Goal: Check status: Check status

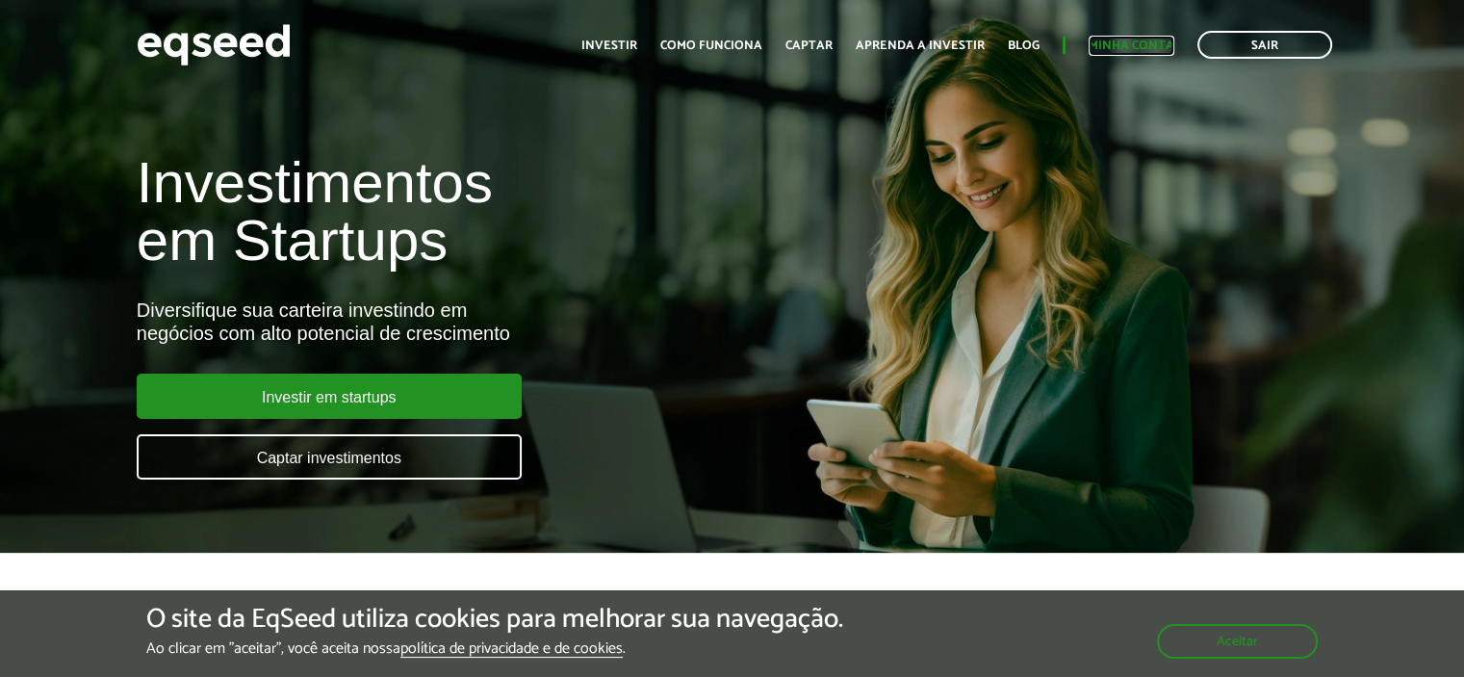
click at [1136, 44] on link "Minha conta" at bounding box center [1131, 45] width 86 height 13
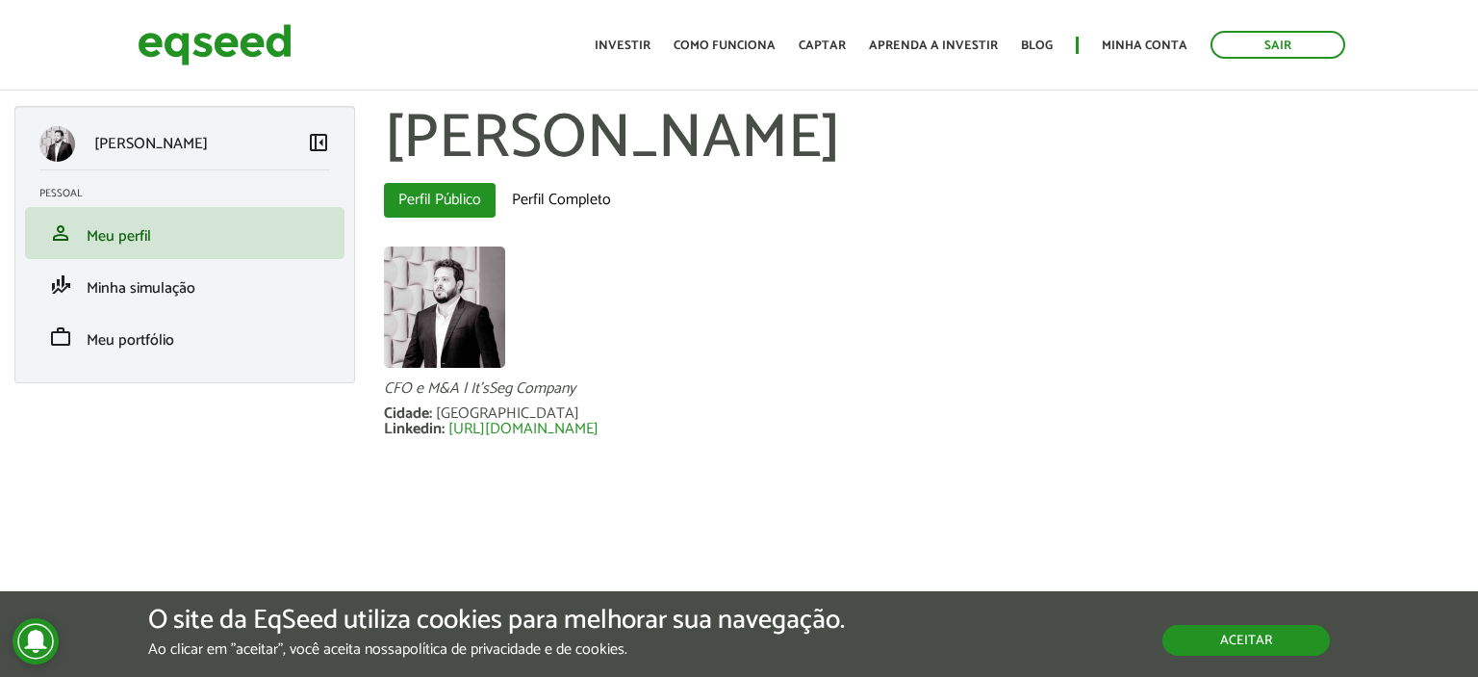
click at [1232, 642] on button "Aceitar" at bounding box center [1246, 640] width 167 height 31
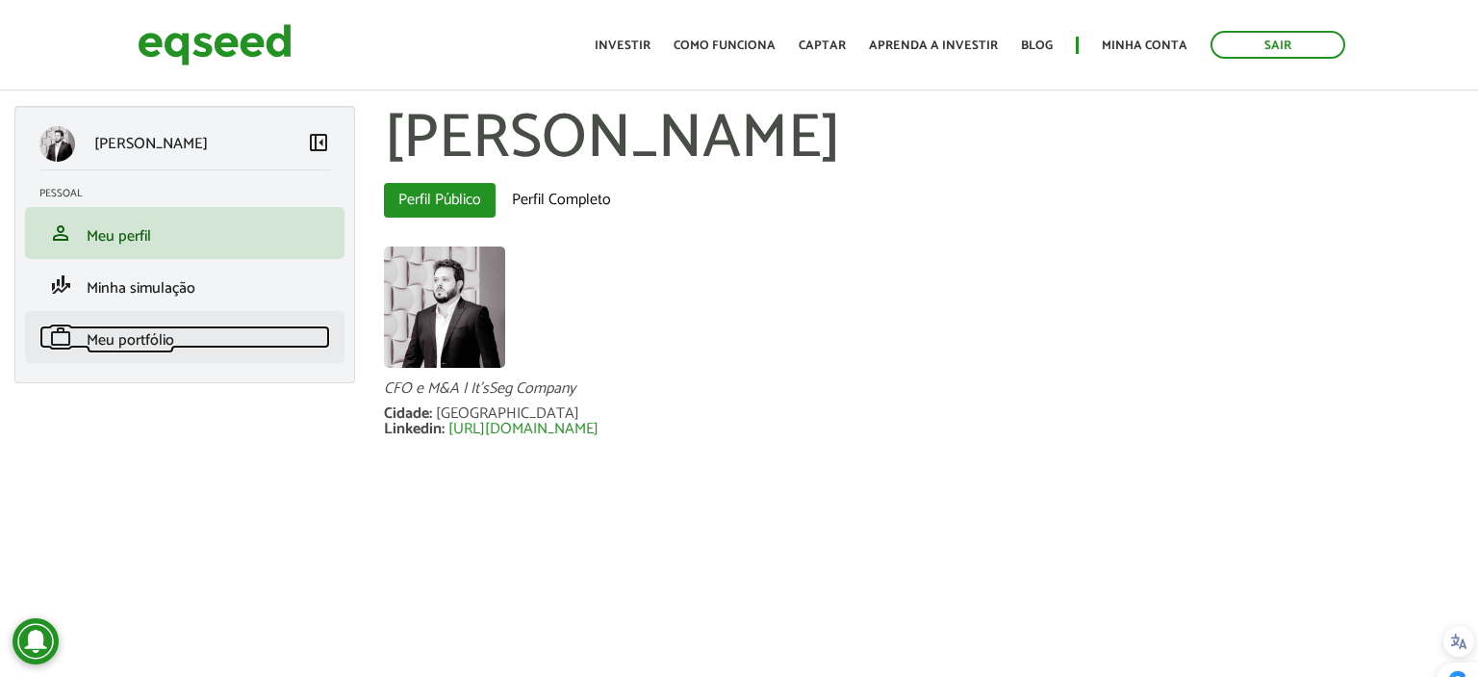
click at [123, 333] on span "Meu portfólio" at bounding box center [131, 340] width 88 height 26
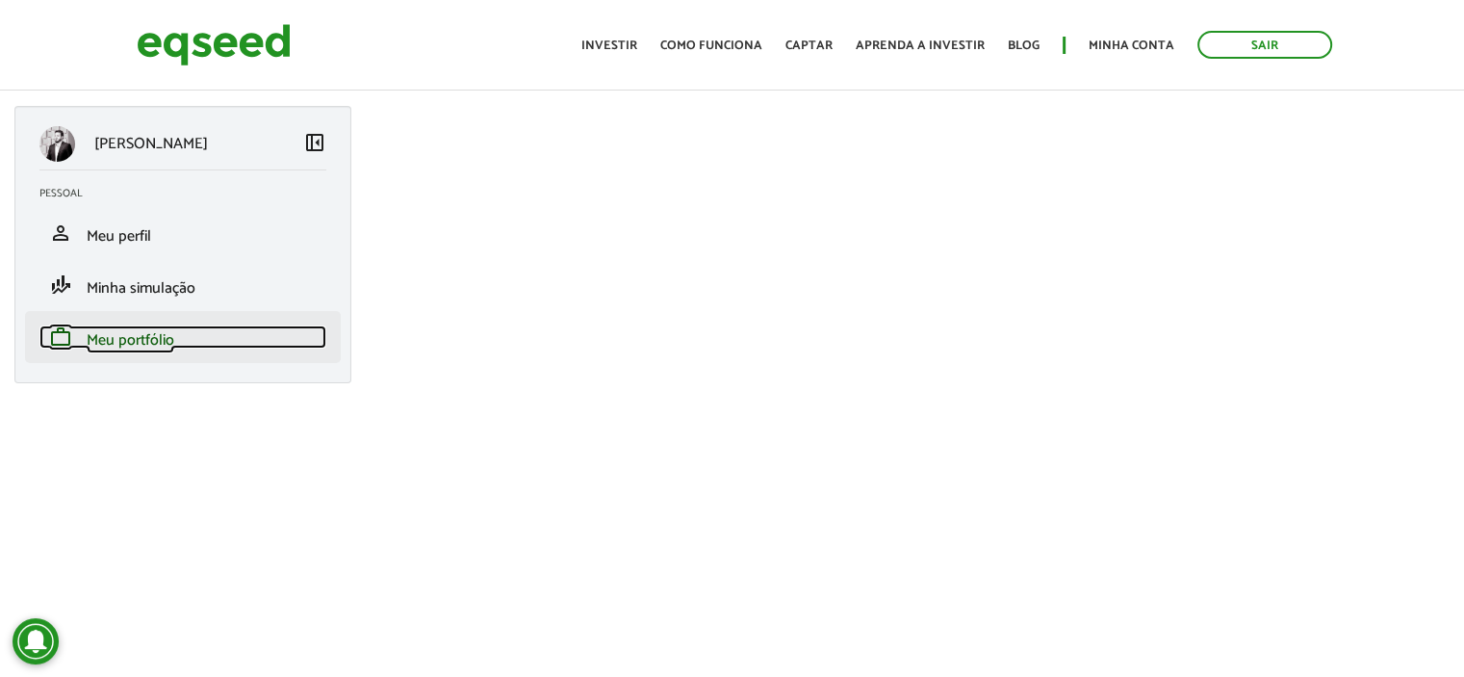
click at [146, 339] on span "Meu portfólio" at bounding box center [131, 340] width 88 height 26
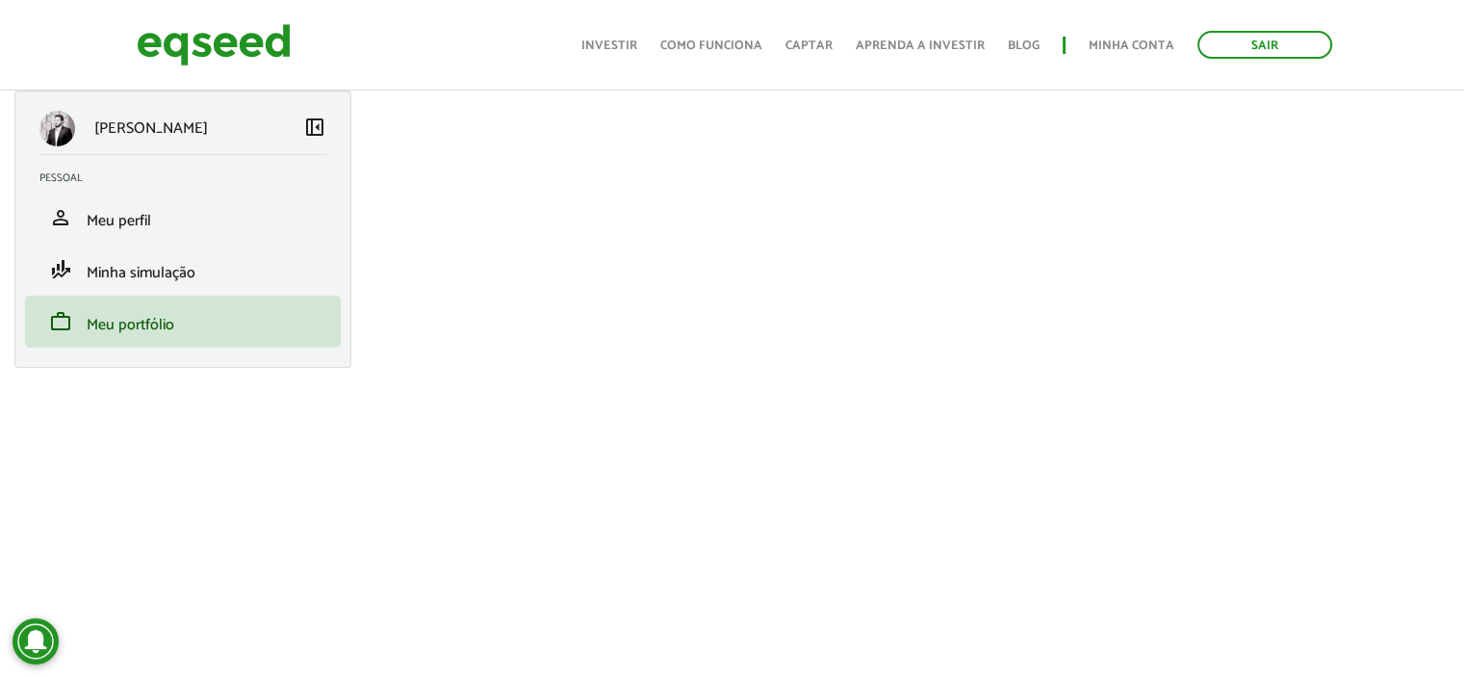
scroll to position [385, 0]
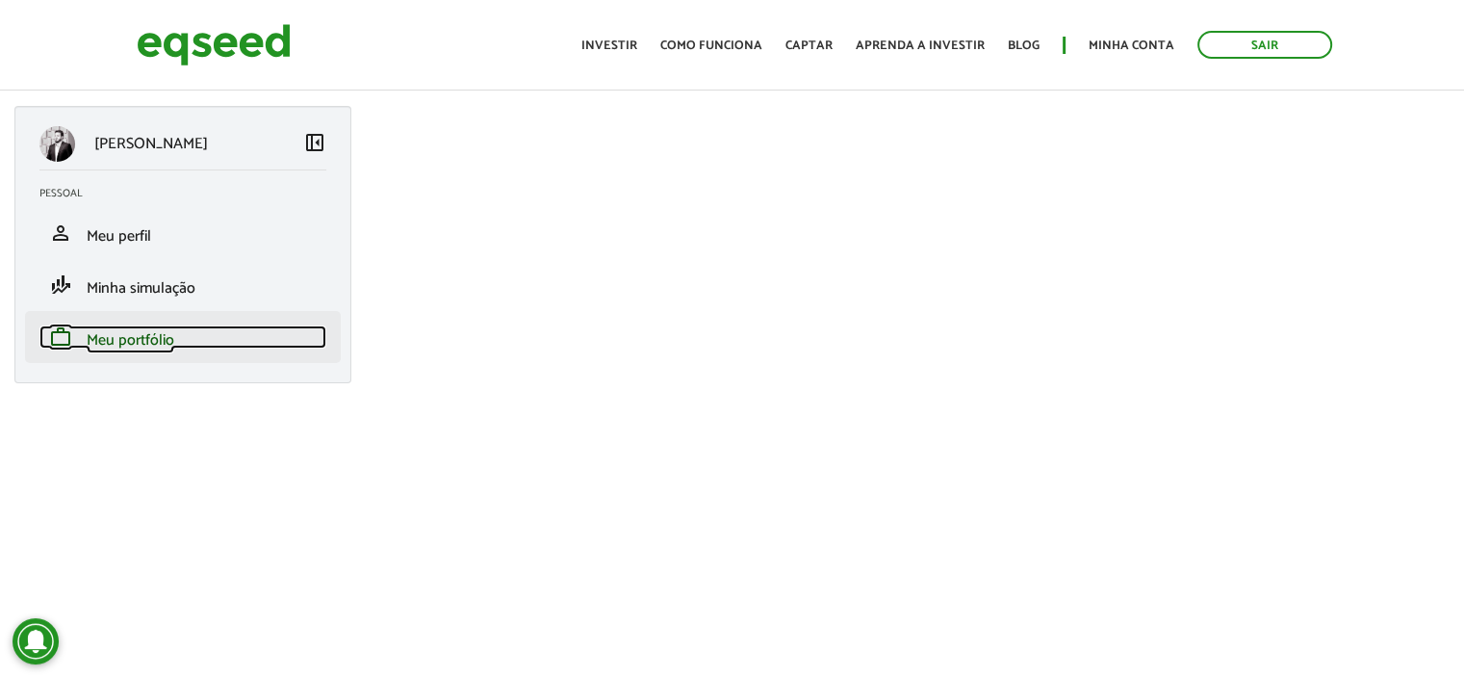
click at [166, 341] on span "Meu portfólio" at bounding box center [131, 340] width 88 height 26
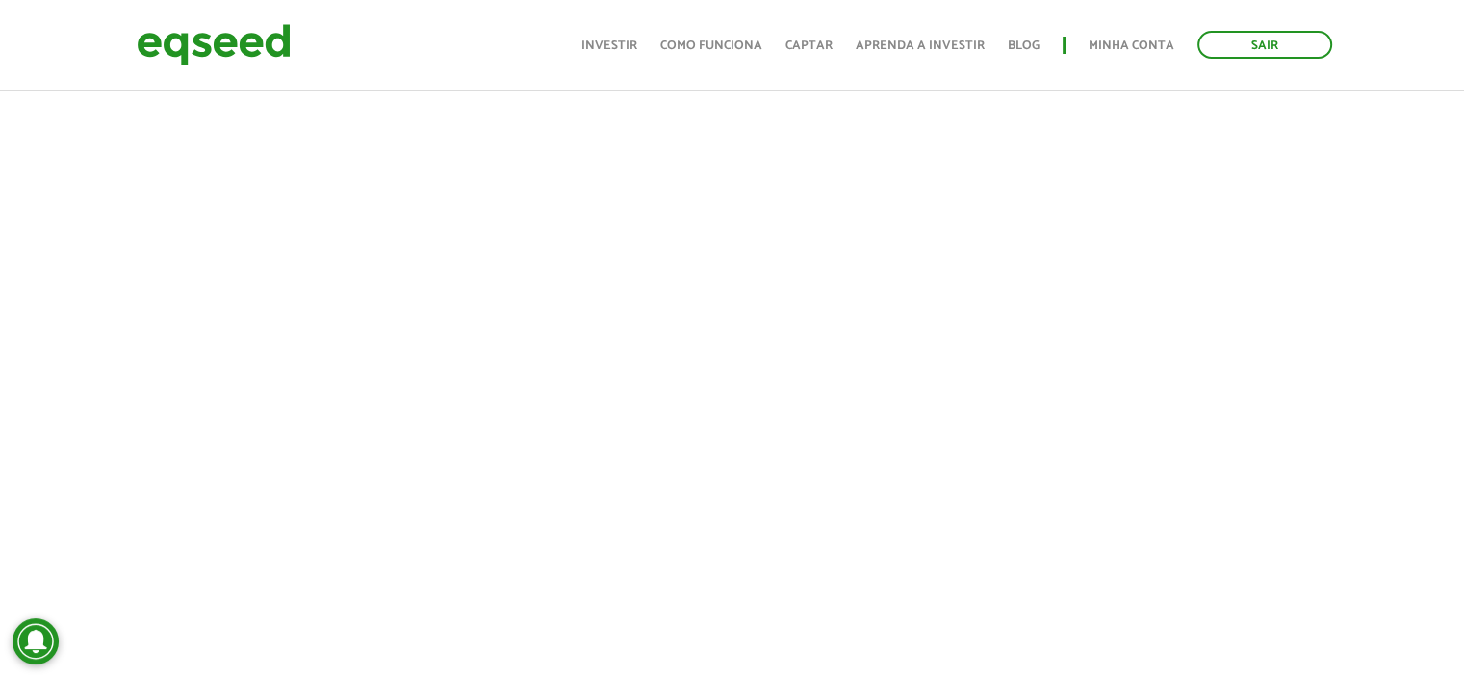
scroll to position [434, 0]
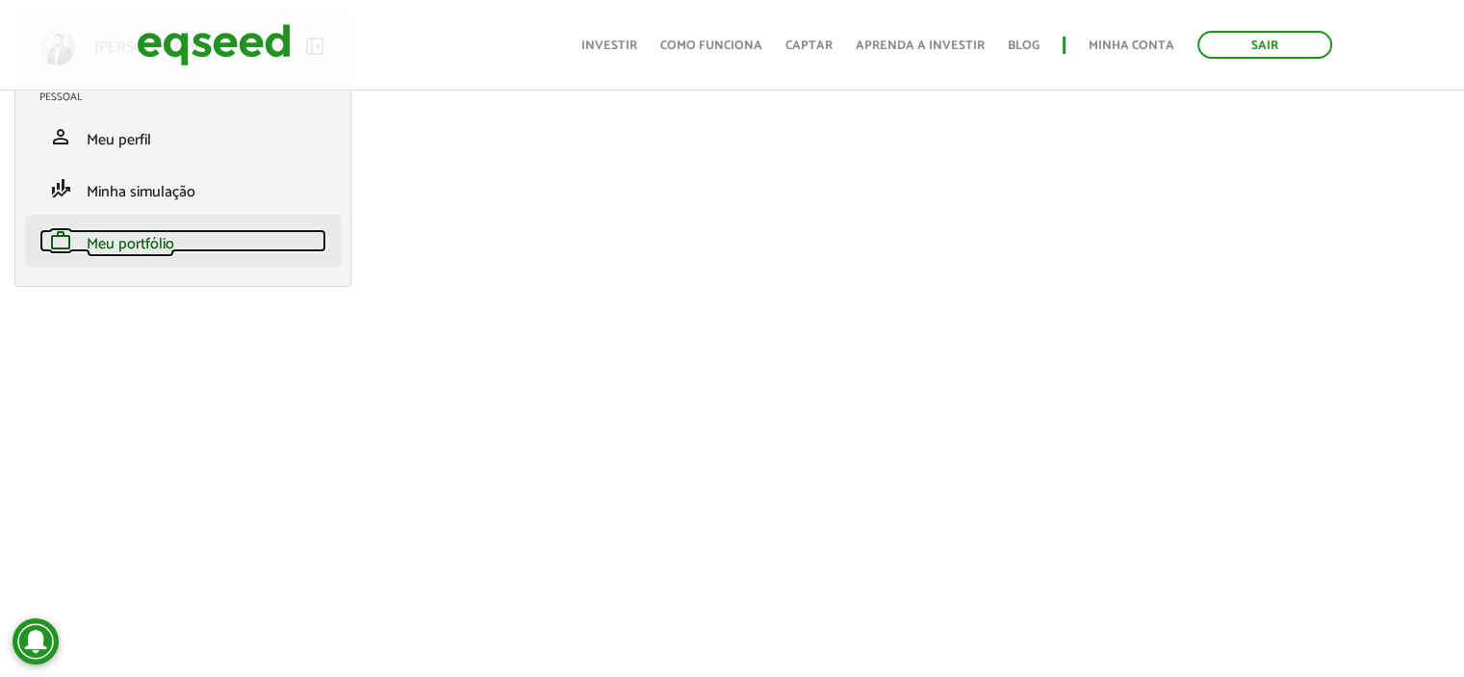
click at [126, 232] on span "Meu portfólio" at bounding box center [131, 244] width 88 height 26
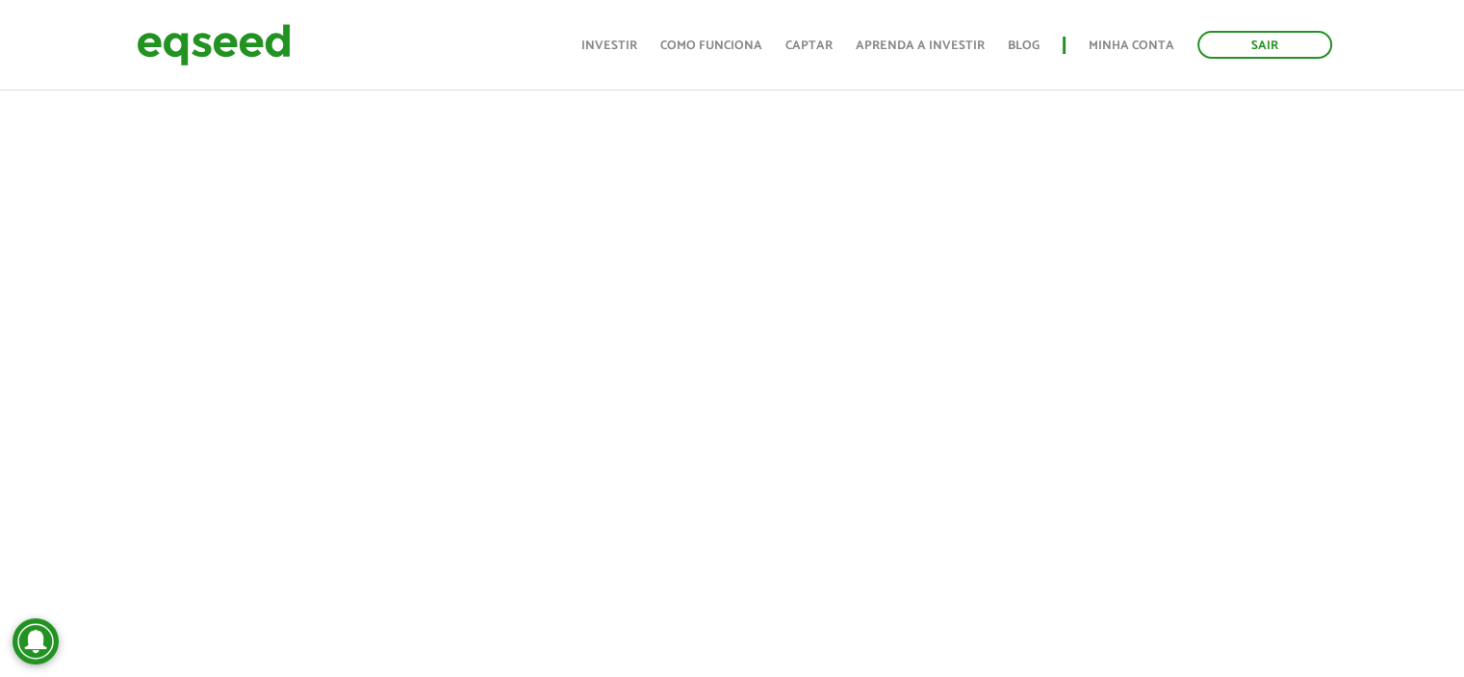
scroll to position [577, 0]
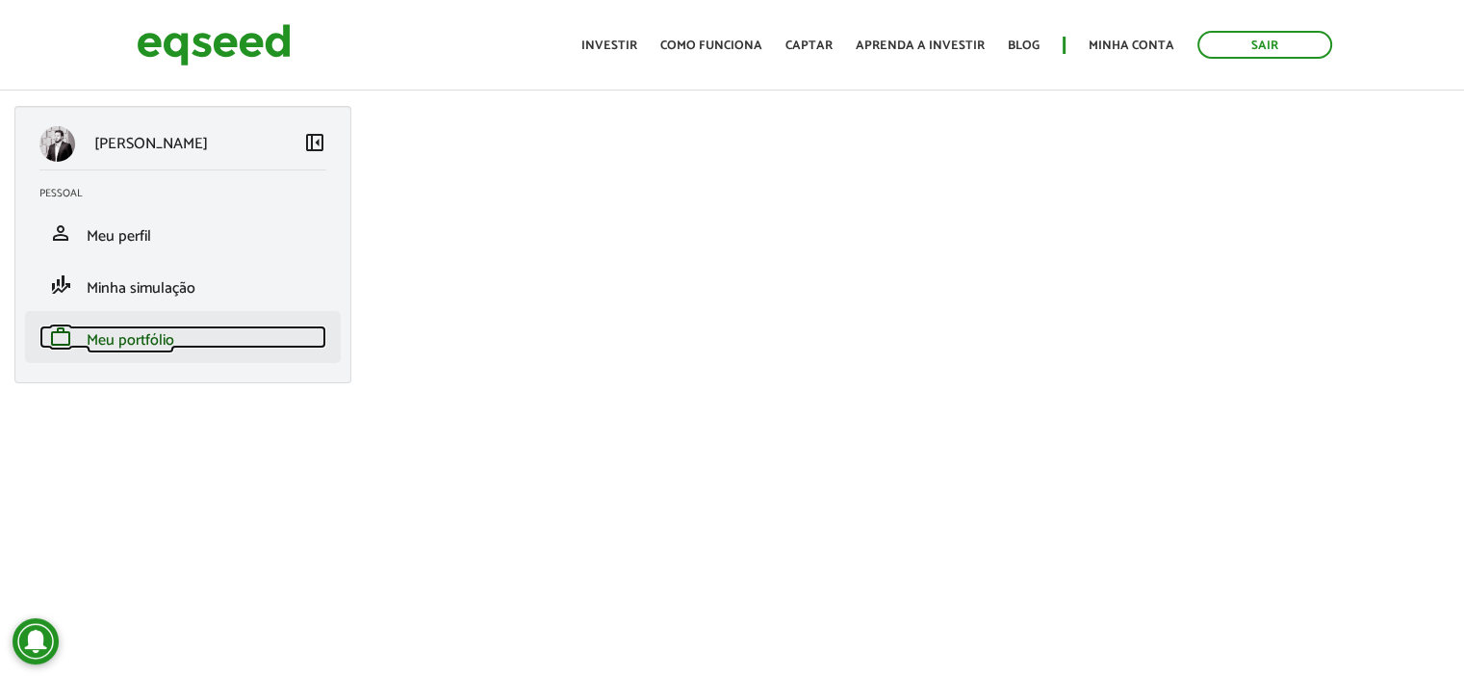
click at [145, 339] on span "Meu portfólio" at bounding box center [131, 340] width 88 height 26
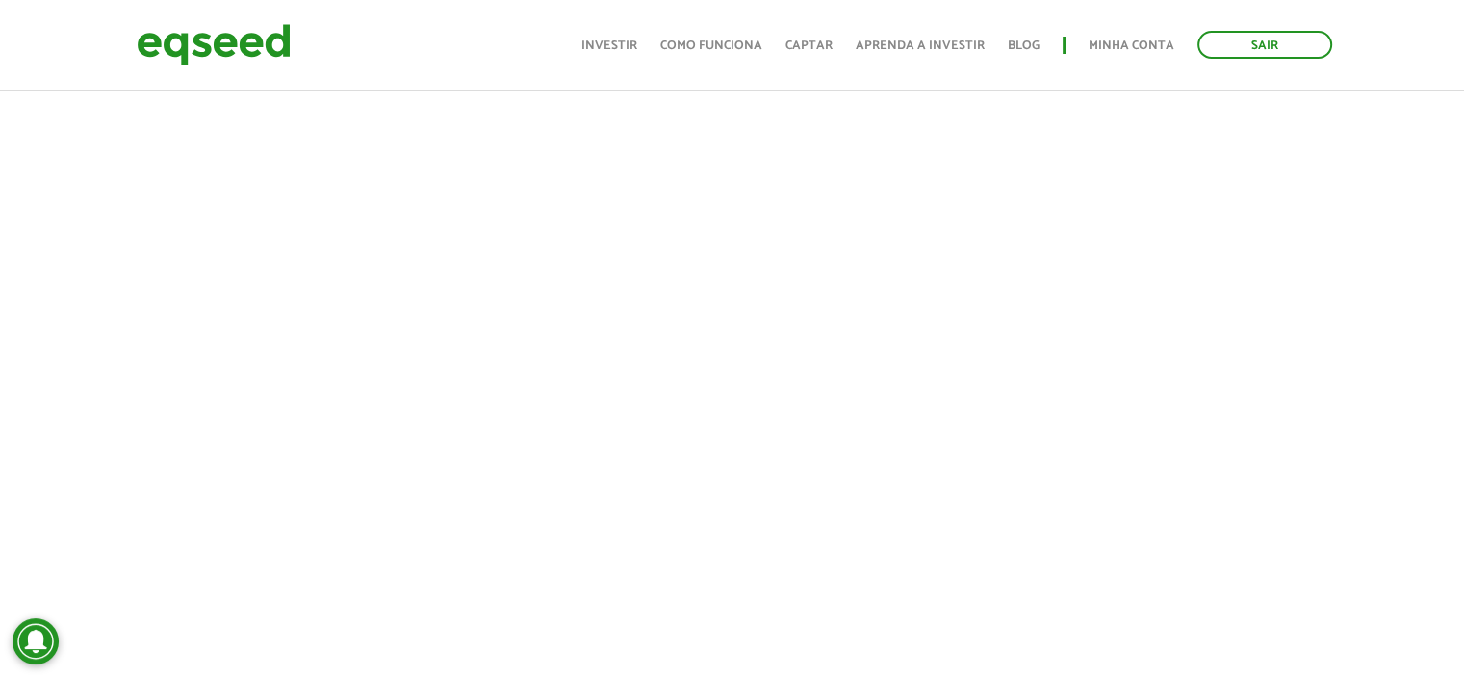
scroll to position [530, 0]
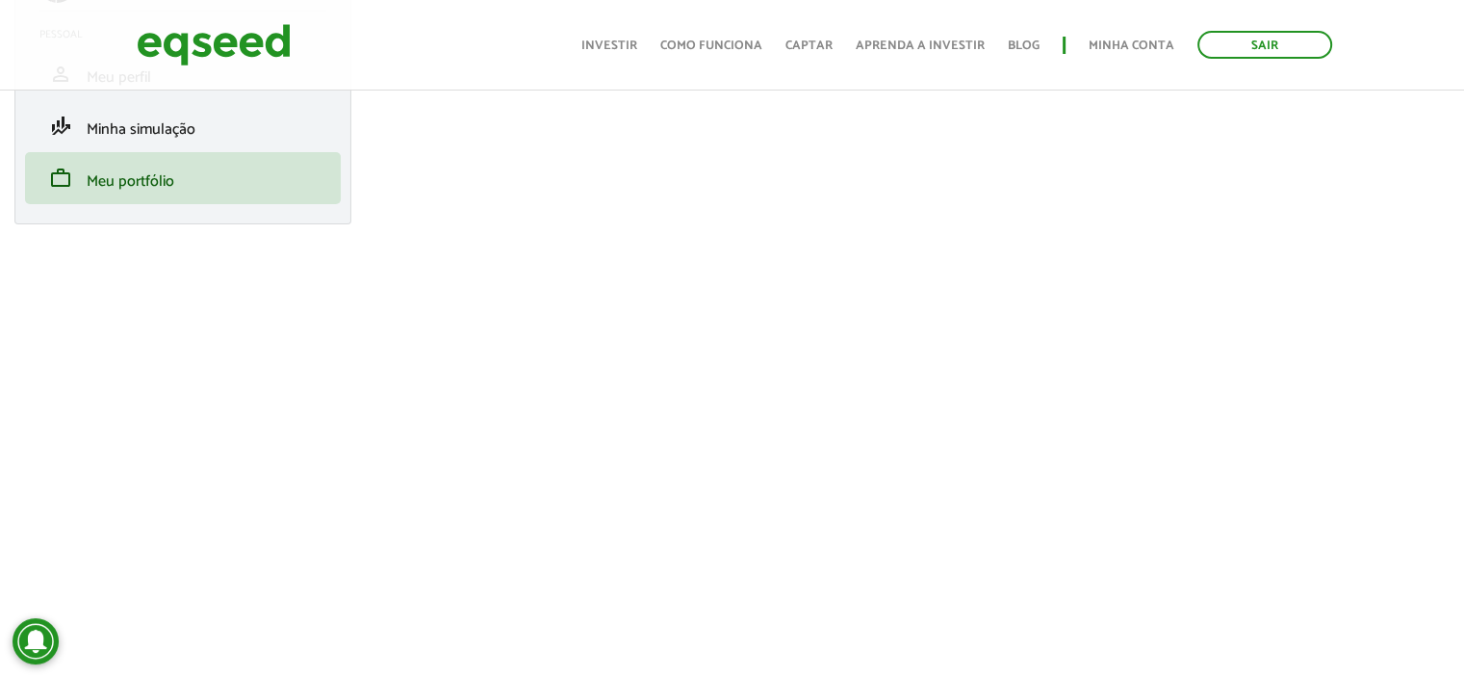
scroll to position [96, 0]
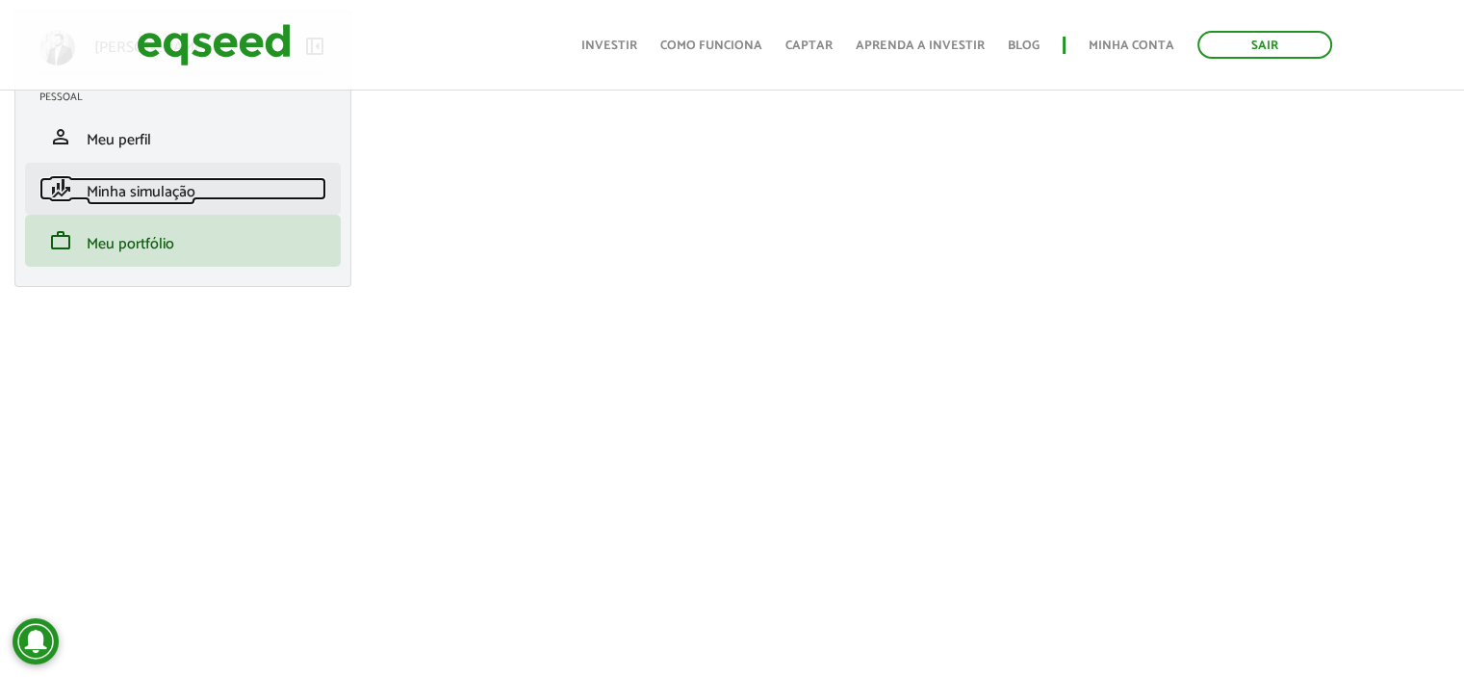
click at [112, 192] on span "Minha simulação" at bounding box center [141, 192] width 109 height 26
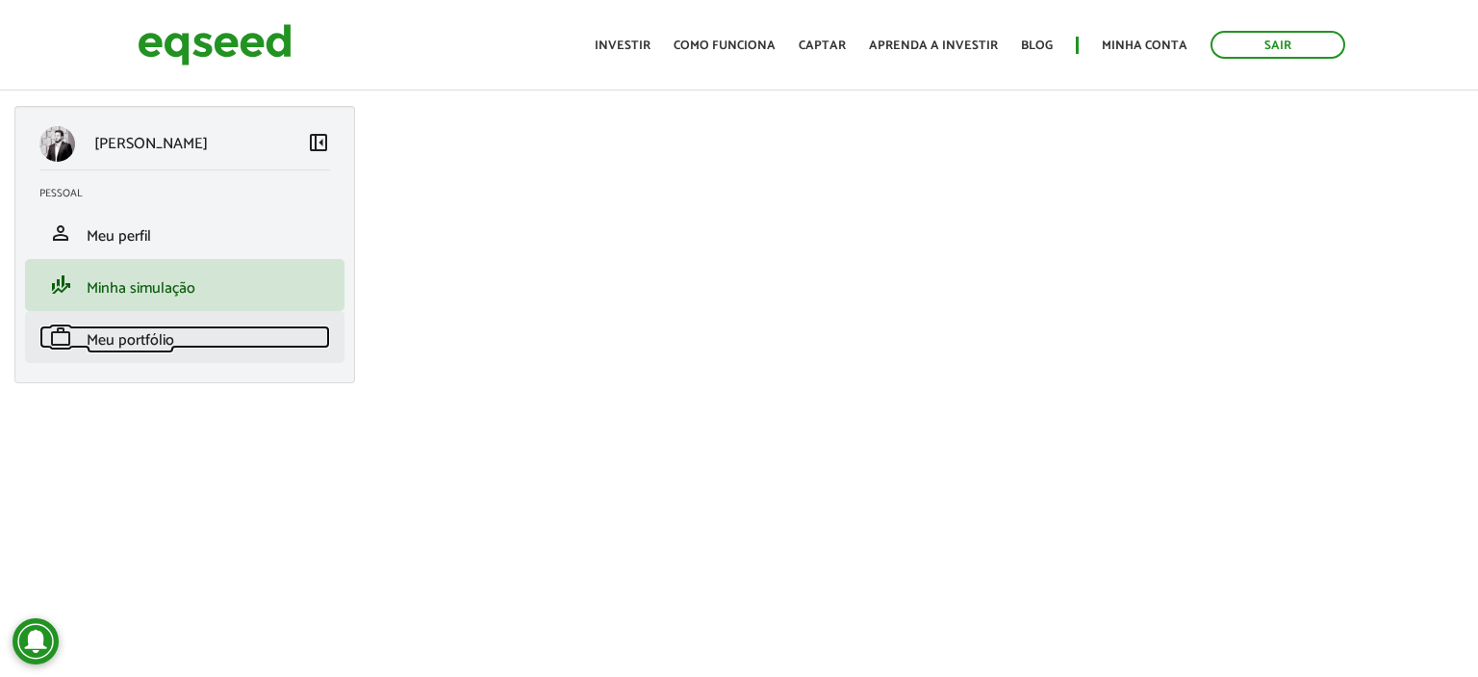
click at [148, 334] on span "Meu portfólio" at bounding box center [131, 340] width 88 height 26
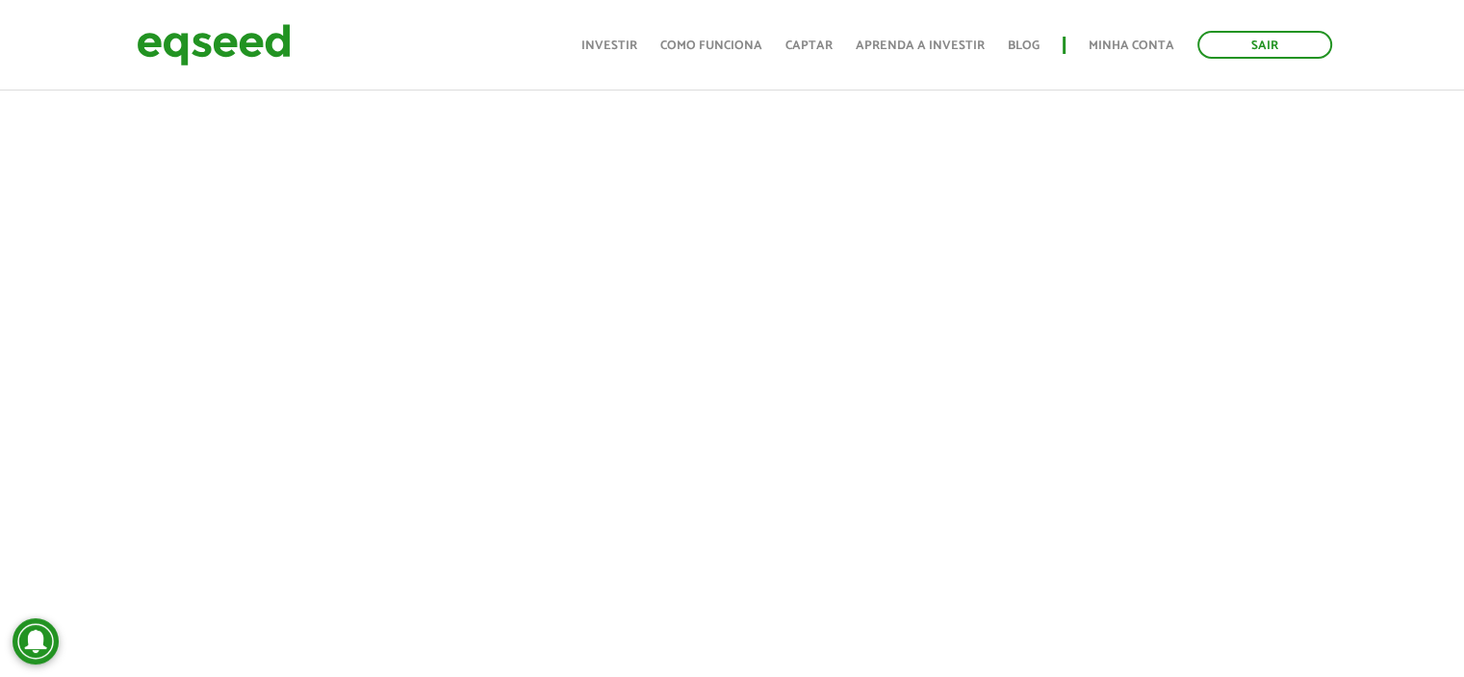
scroll to position [1089, 0]
